Goal: Task Accomplishment & Management: Complete application form

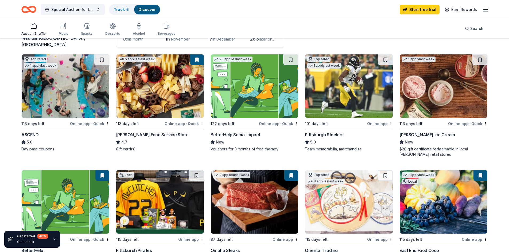
scroll to position [80, 0]
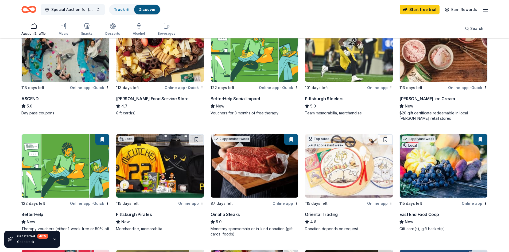
click at [175, 178] on img at bounding box center [160, 166] width 88 height 64
click at [270, 164] on img at bounding box center [255, 166] width 88 height 64
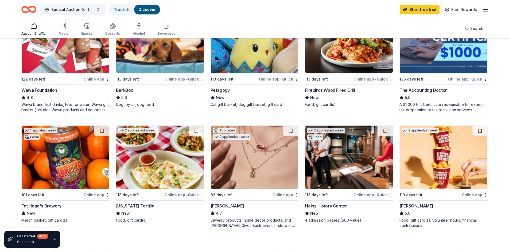
scroll to position [294, 0]
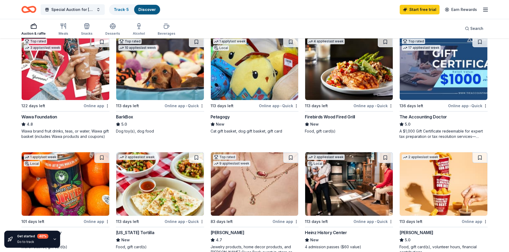
click at [337, 79] on img at bounding box center [349, 69] width 88 height 64
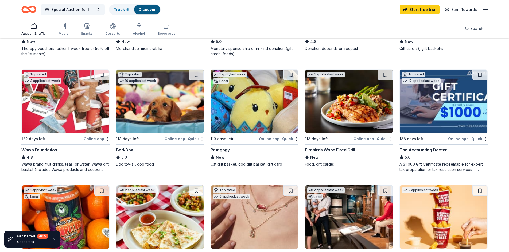
scroll to position [320, 0]
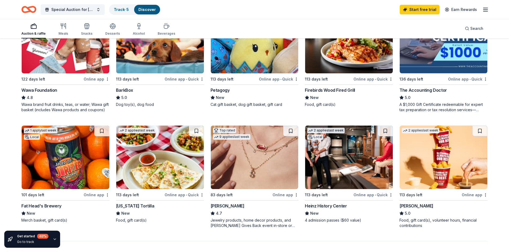
click at [366, 147] on img at bounding box center [349, 158] width 88 height 64
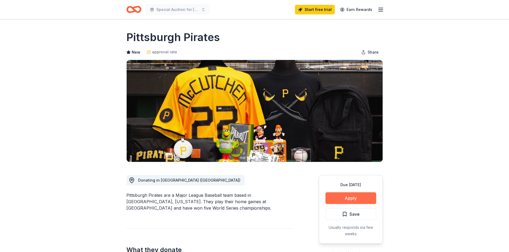
click at [362, 201] on button "Apply" at bounding box center [350, 198] width 51 height 12
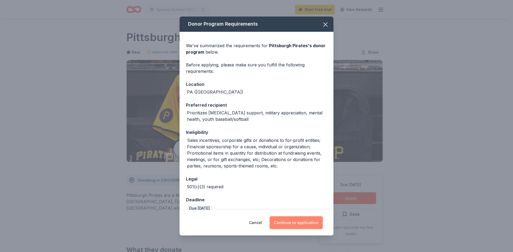
click at [308, 223] on button "Continue to application" at bounding box center [295, 223] width 53 height 13
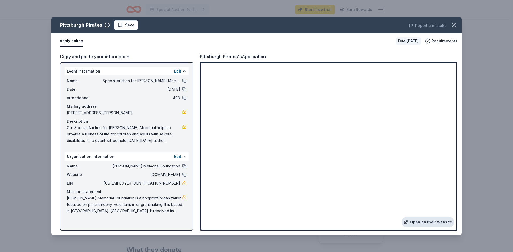
click at [431, 222] on link "Open on their website" at bounding box center [427, 222] width 53 height 11
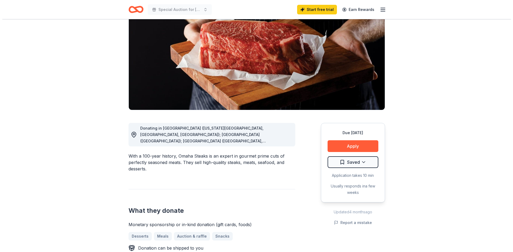
scroll to position [53, 0]
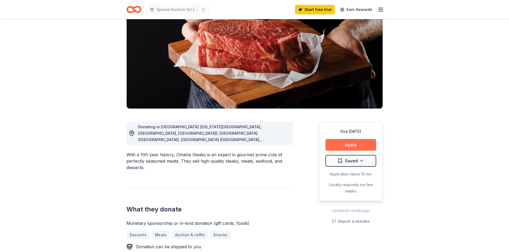
click at [343, 144] on button "Apply" at bounding box center [350, 145] width 51 height 12
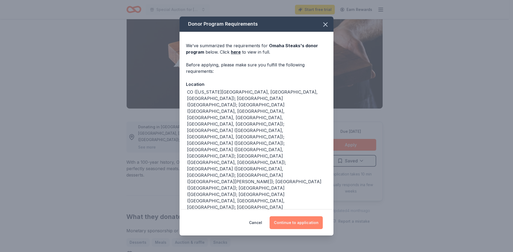
click at [314, 222] on button "Continue to application" at bounding box center [295, 223] width 53 height 13
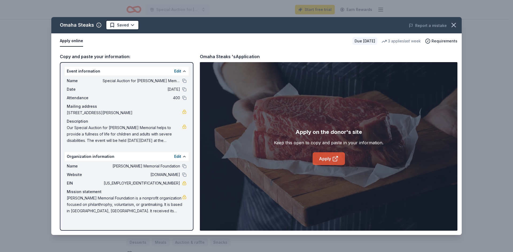
click at [325, 162] on link "Apply" at bounding box center [328, 158] width 32 height 13
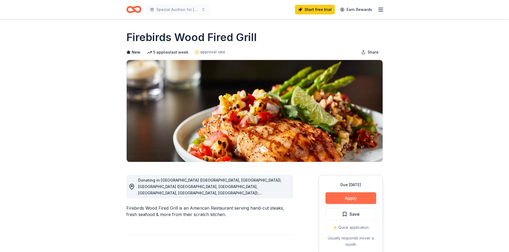
click at [335, 196] on button "Apply" at bounding box center [350, 198] width 51 height 12
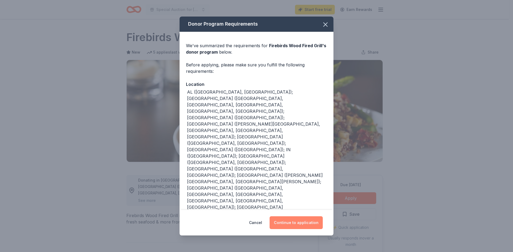
click at [304, 217] on button "Continue to application" at bounding box center [295, 223] width 53 height 13
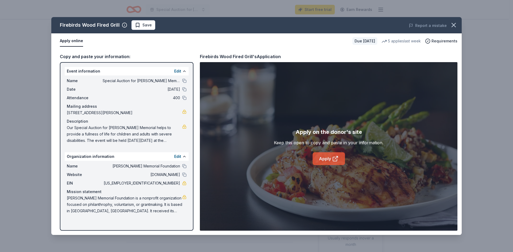
click at [325, 162] on link "Apply" at bounding box center [328, 158] width 32 height 13
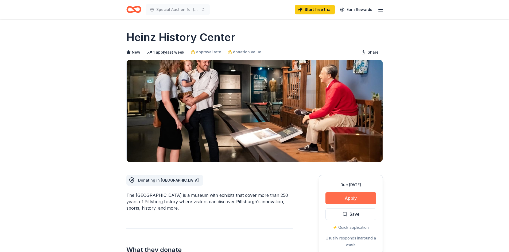
click at [335, 196] on button "Apply" at bounding box center [350, 198] width 51 height 12
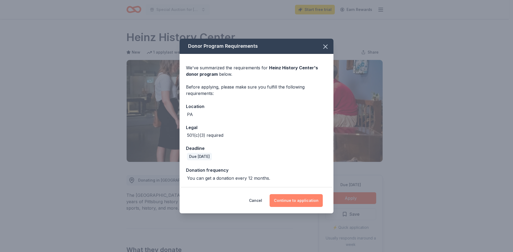
click at [313, 202] on button "Continue to application" at bounding box center [295, 200] width 53 height 13
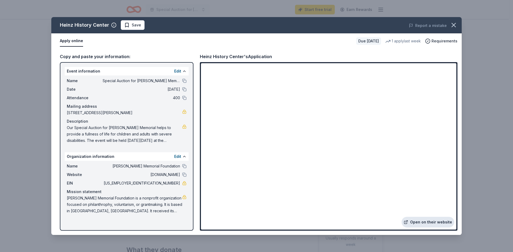
click at [424, 224] on link "Open on their website" at bounding box center [427, 222] width 53 height 11
click at [452, 25] on icon "button" at bounding box center [453, 24] width 7 height 7
